Goal: Task Accomplishment & Management: Complete application form

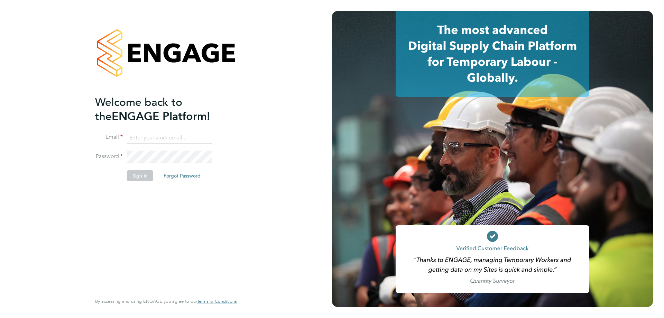
type input "fisher98.tf@googlemail.com"
click at [191, 137] on input "fisher98.tf@googlemail.com" at bounding box center [169, 137] width 85 height 12
click at [139, 180] on button "Sign In" at bounding box center [140, 175] width 26 height 11
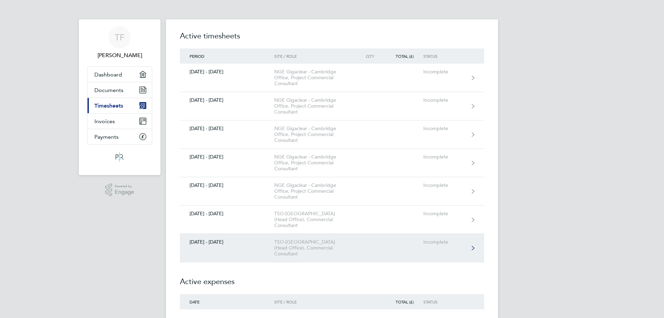
click at [296, 239] on div "TSO-[GEOGRAPHIC_DATA] (Head Office), Commercial Consultant" at bounding box center [313, 248] width 79 height 18
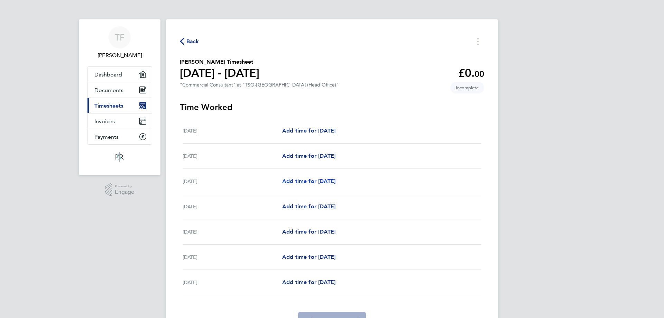
click at [322, 180] on span "Add time for [DATE]" at bounding box center [308, 181] width 53 height 7
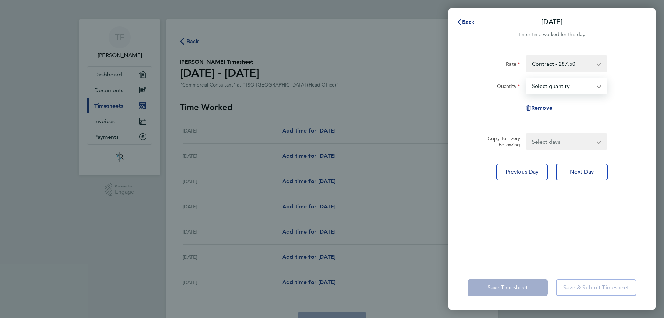
click at [548, 85] on select "Select quantity 0.5 1" at bounding box center [562, 85] width 72 height 15
select select "1"
click at [526, 78] on select "Select quantity 0.5 1" at bounding box center [562, 85] width 72 height 15
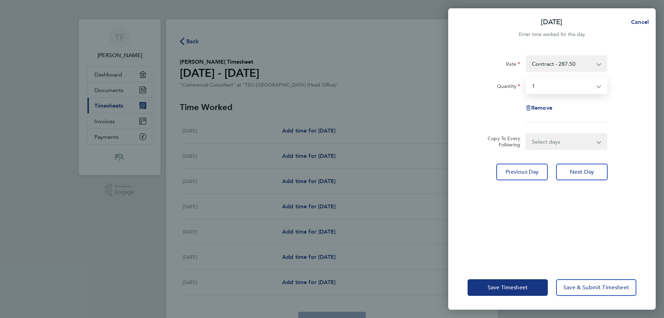
click at [546, 138] on select "Select days Day [DATE] [DATE] [DATE] [DATE]" at bounding box center [562, 141] width 73 height 15
select select "DAY"
click at [526, 134] on select "Select days Day [DATE] [DATE] [DATE] [DATE]" at bounding box center [562, 141] width 73 height 15
select select "[DATE]"
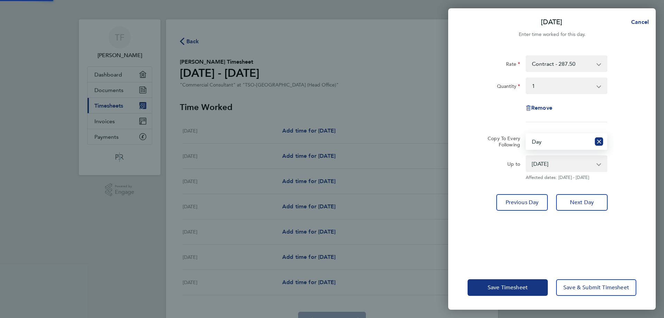
click at [560, 165] on select "[DATE] [DATE] [DATE] [DATE]" at bounding box center [562, 163] width 72 height 15
click at [526, 156] on select "[DATE] [DATE] [DATE] [DATE]" at bounding box center [562, 163] width 72 height 15
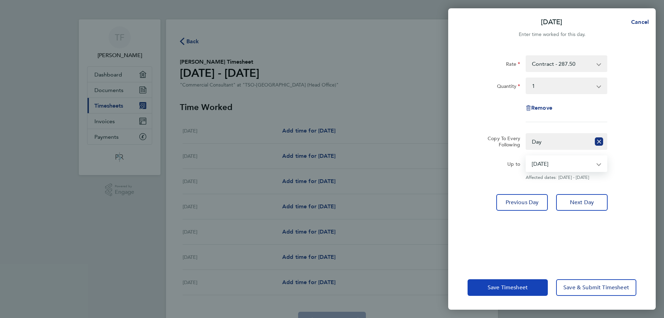
click at [514, 286] on span "Save Timesheet" at bounding box center [507, 287] width 40 height 7
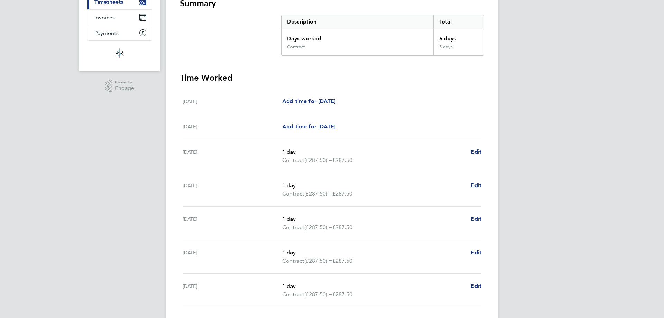
scroll to position [154, 0]
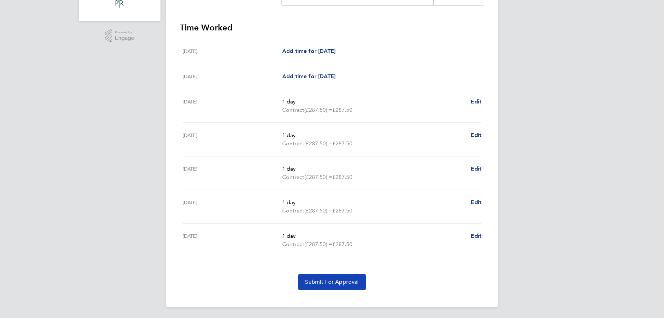
click at [355, 286] on button "Submit For Approval" at bounding box center [331, 281] width 67 height 17
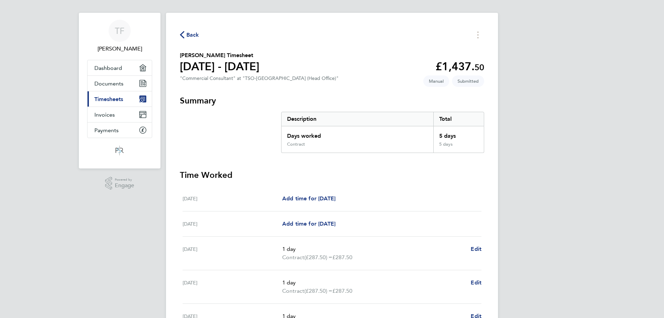
scroll to position [0, 0]
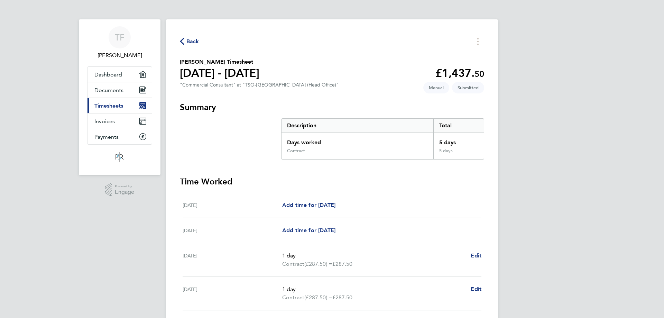
click at [123, 106] on span "Timesheets" at bounding box center [108, 105] width 29 height 7
